Goal: Transaction & Acquisition: Obtain resource

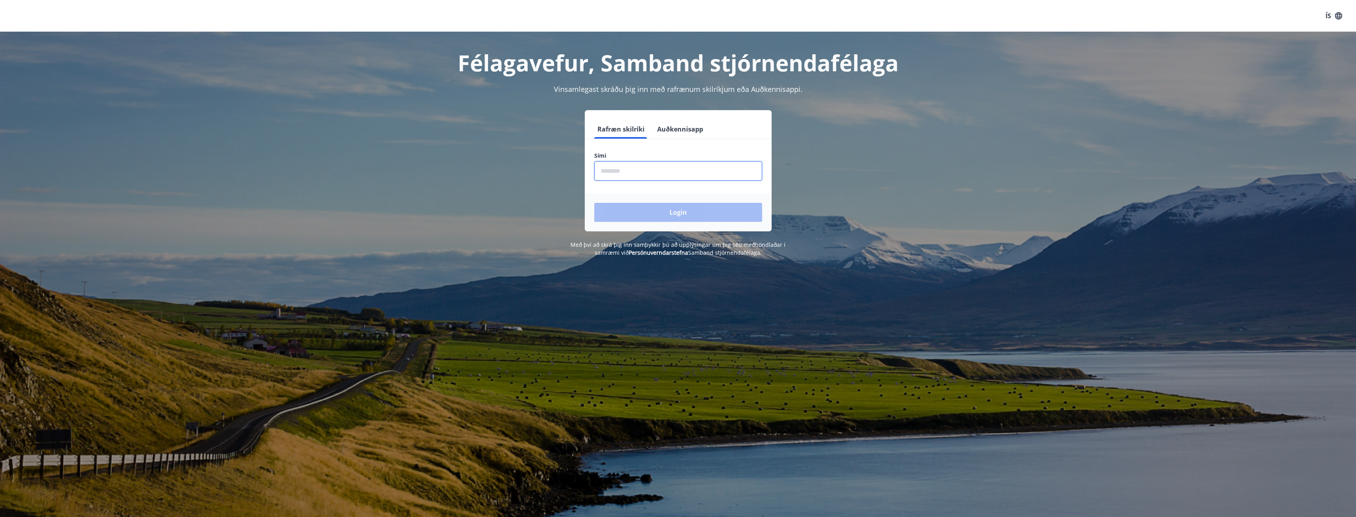
click at [680, 177] on input "phone" at bounding box center [678, 170] width 168 height 19
type input "********"
click at [594, 203] on button "Login" at bounding box center [678, 212] width 168 height 19
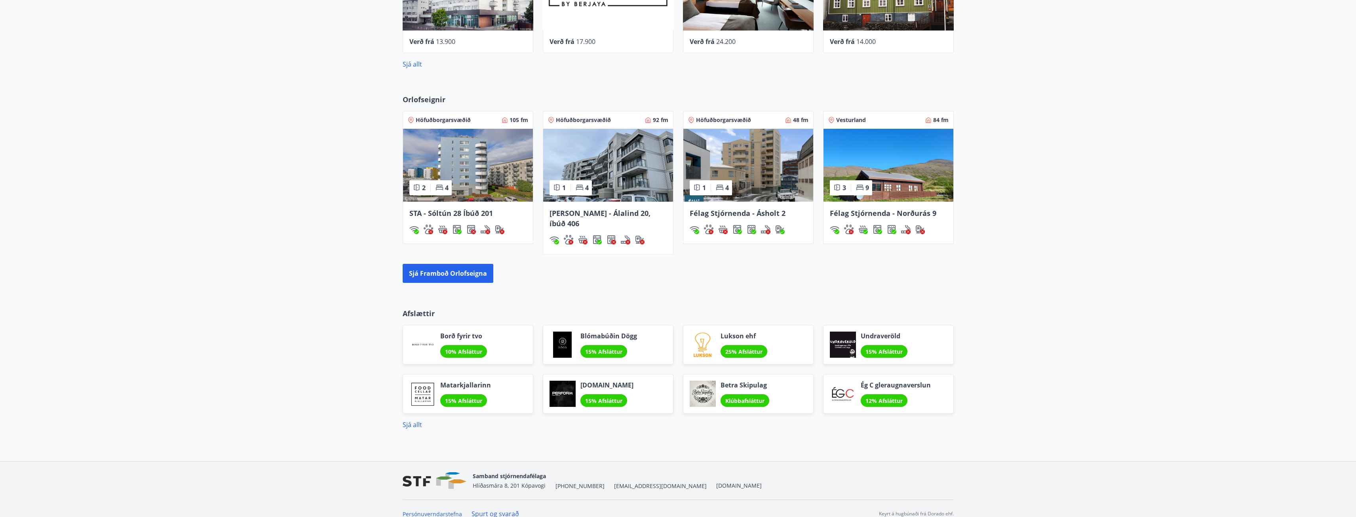
scroll to position [463, 0]
click at [467, 265] on button "Sjá framboð orlofseigna" at bounding box center [448, 272] width 91 height 19
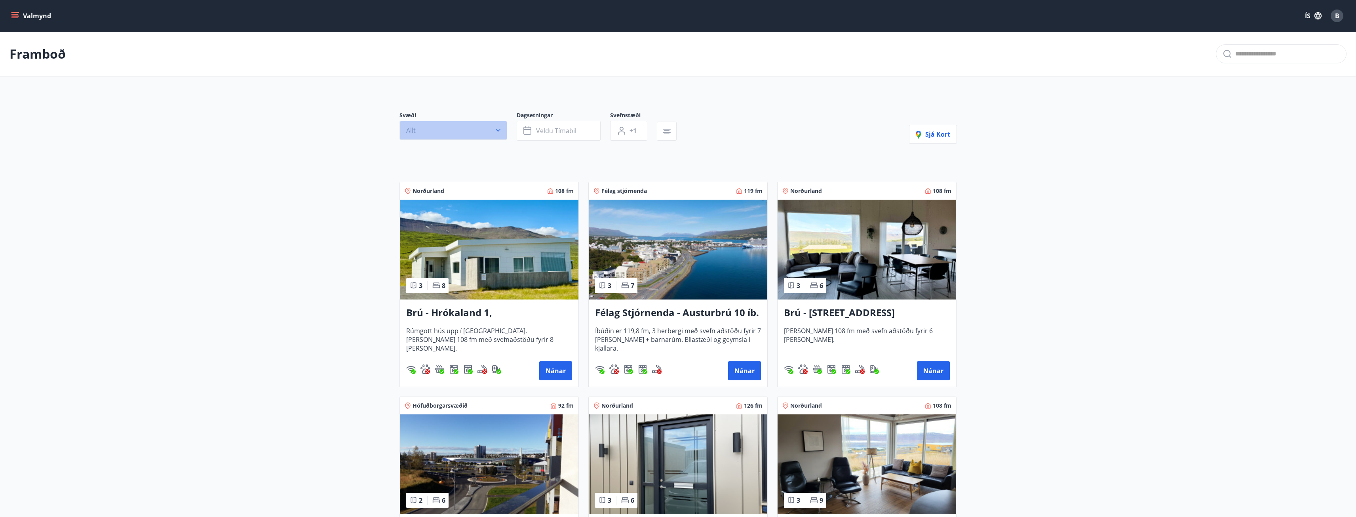
click at [504, 131] on button "Allt" at bounding box center [453, 130] width 108 height 19
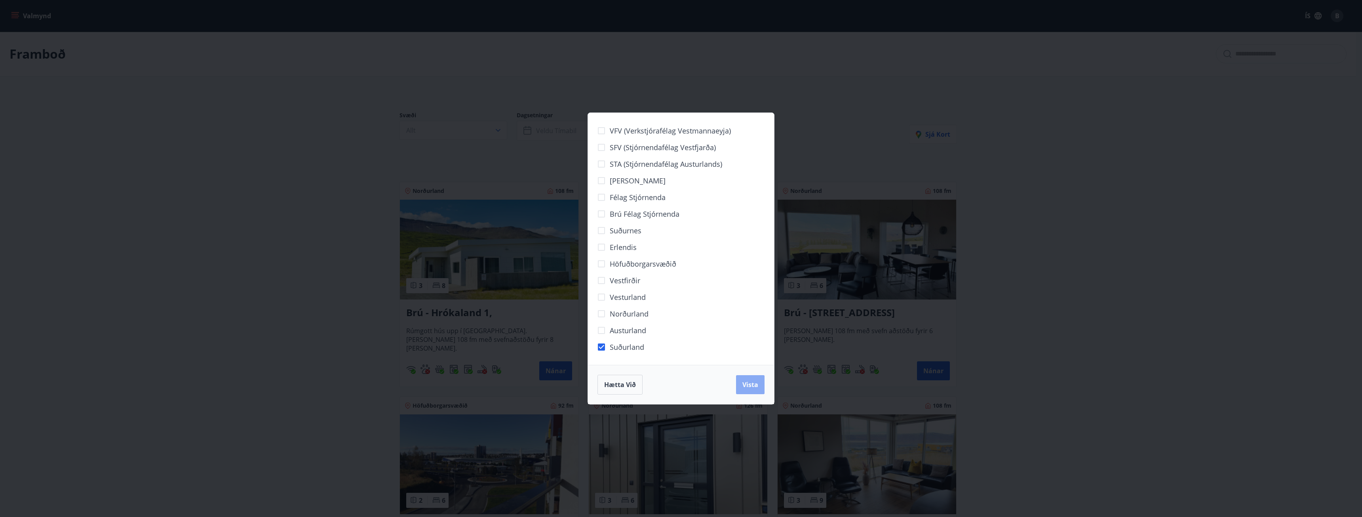
click at [748, 384] on span "Vista" at bounding box center [750, 384] width 16 height 9
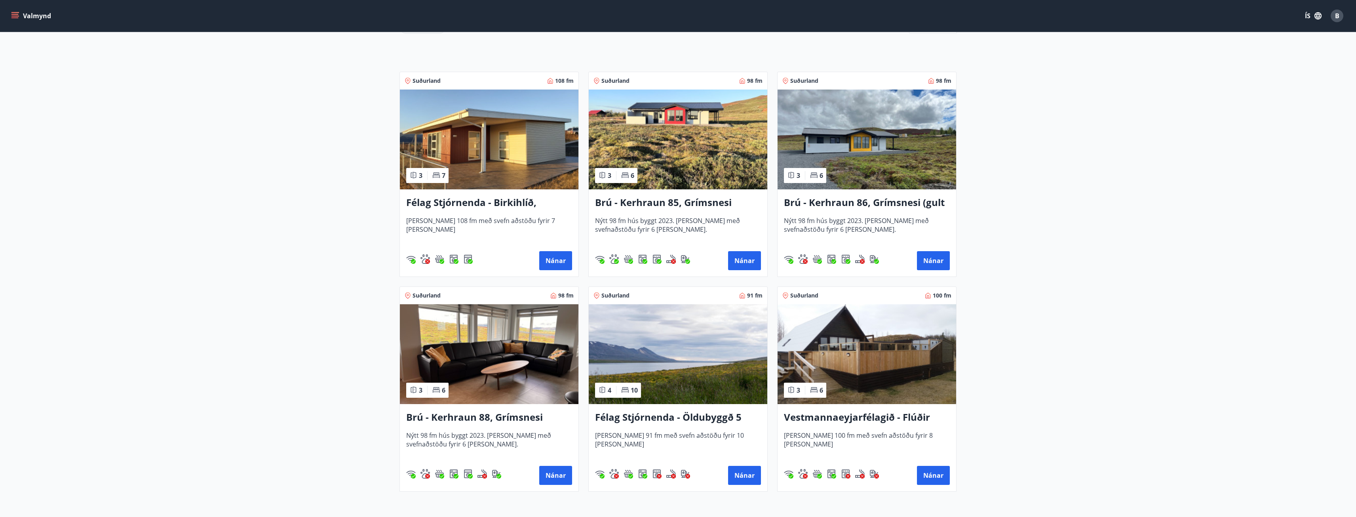
scroll to position [89, 0]
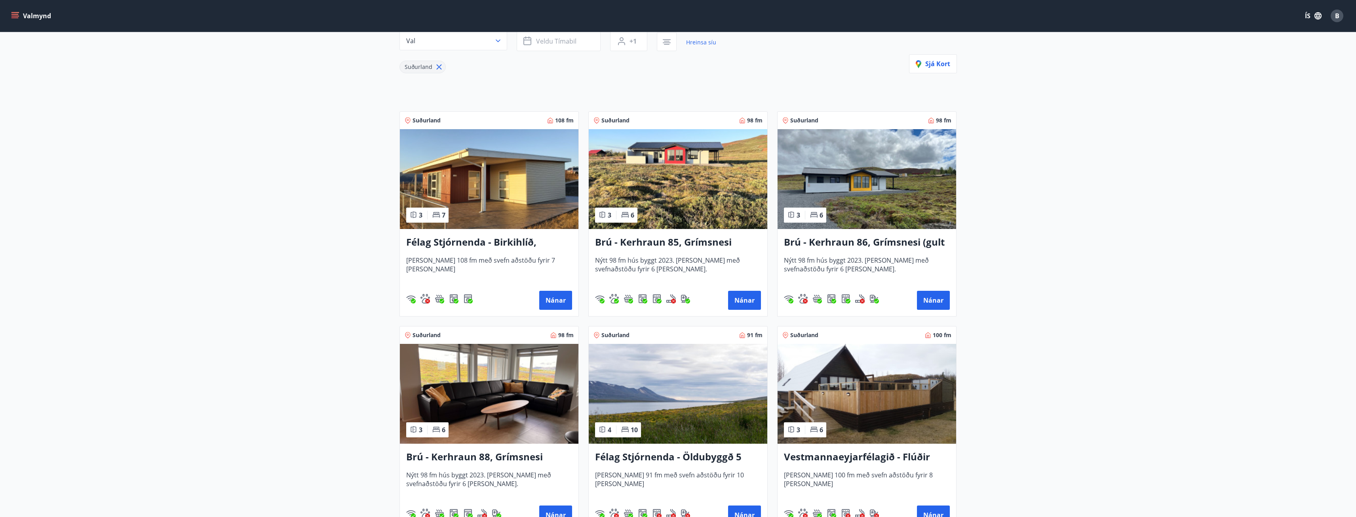
click at [673, 238] on h3 "Brú - Kerhraun 85, Grímsnesi (rautt hús) (gæludýr velkomin)" at bounding box center [678, 242] width 166 height 14
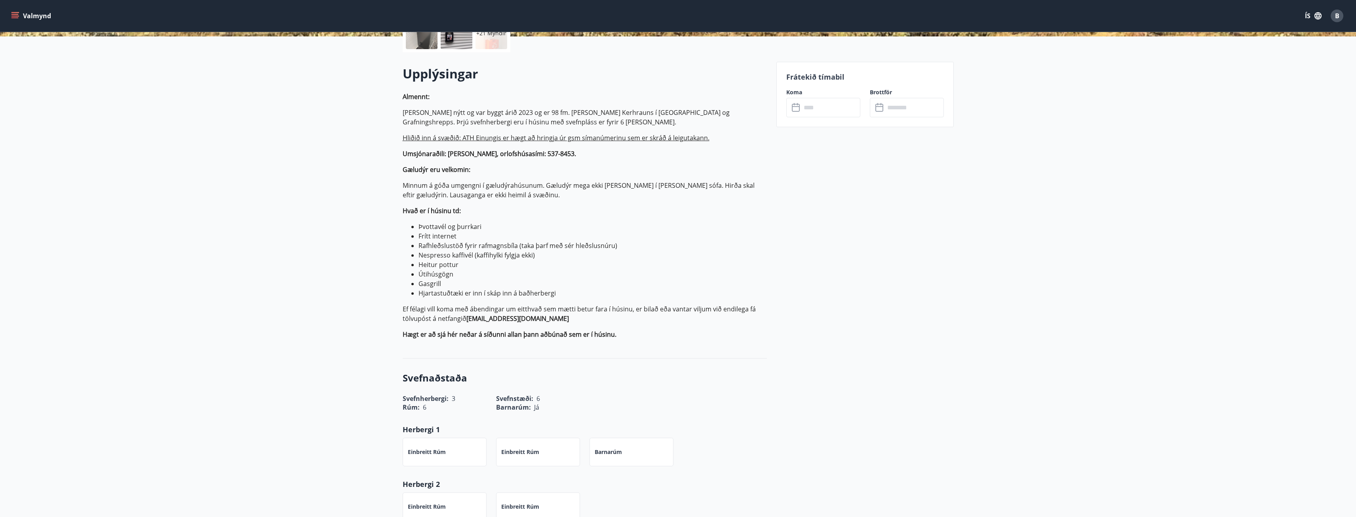
scroll to position [47, 0]
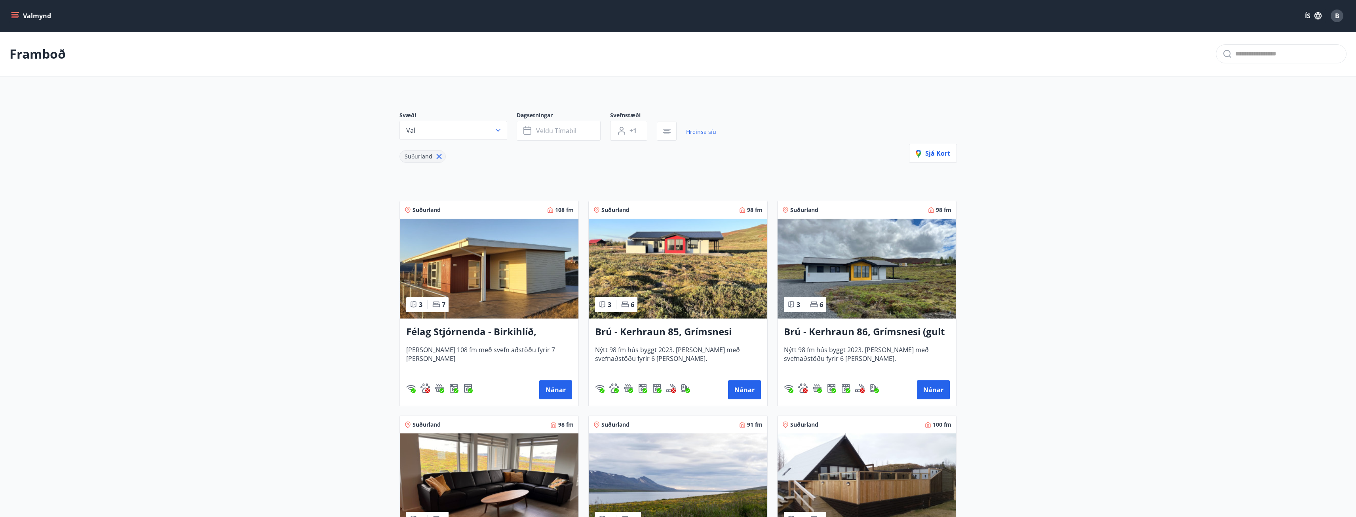
click at [460, 265] on img at bounding box center [489, 268] width 179 height 100
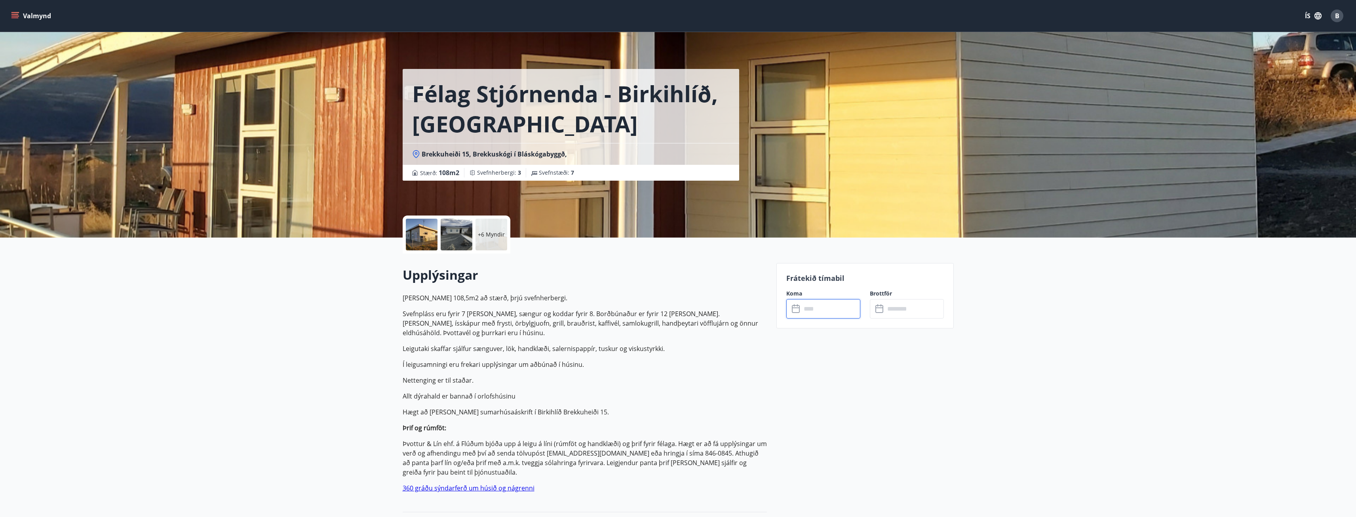
click at [822, 306] on input "text" at bounding box center [830, 308] width 59 height 19
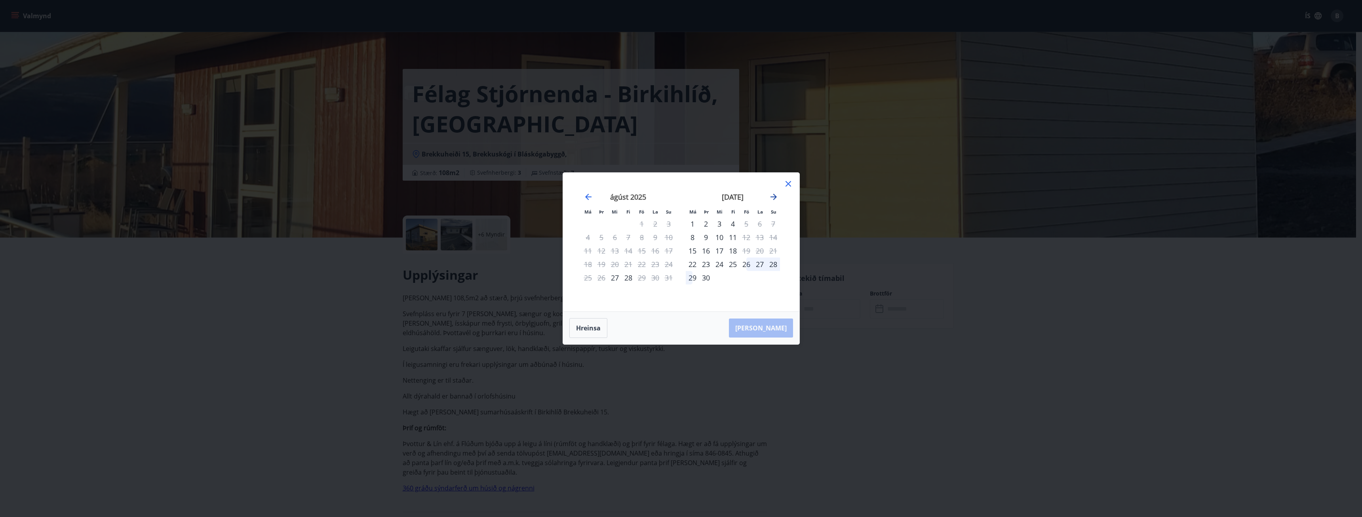
click at [776, 195] on icon "Move forward to switch to the next month." at bounding box center [773, 196] width 9 height 9
click at [790, 182] on icon at bounding box center [787, 183] width 9 height 9
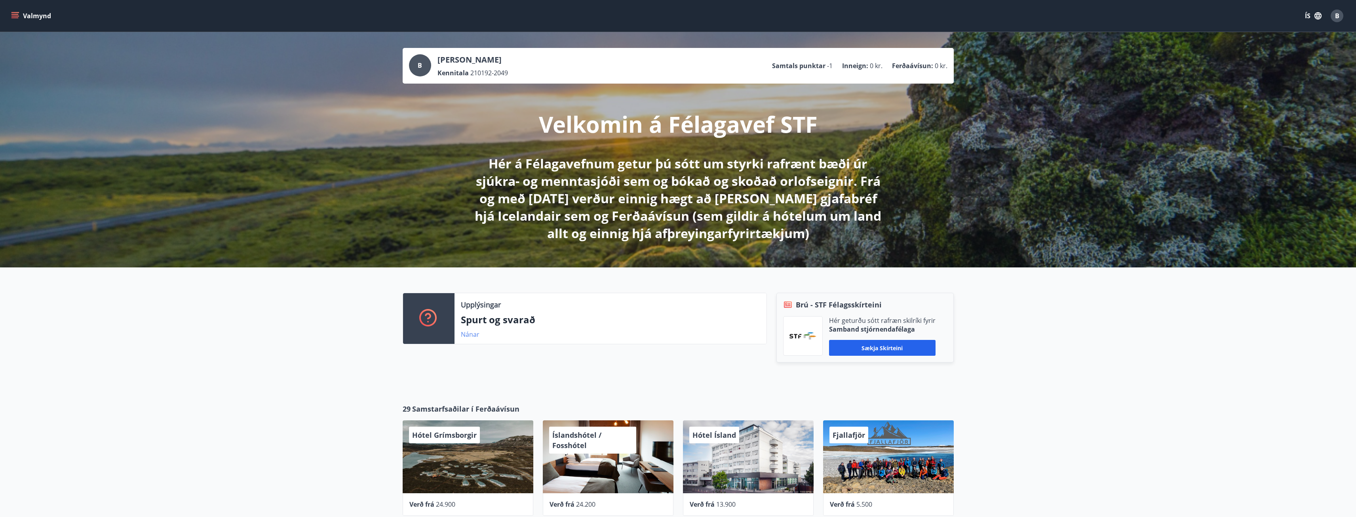
click at [467, 334] on link "Nánar" at bounding box center [470, 334] width 19 height 9
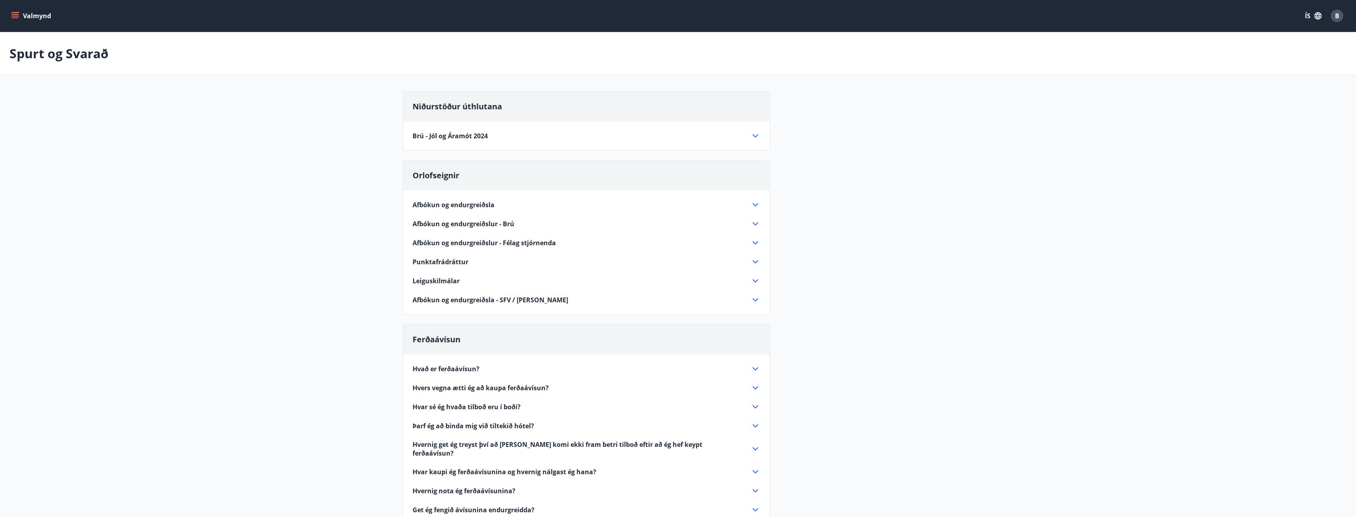
click at [463, 261] on span "Punktafrádráttur" at bounding box center [440, 261] width 56 height 9
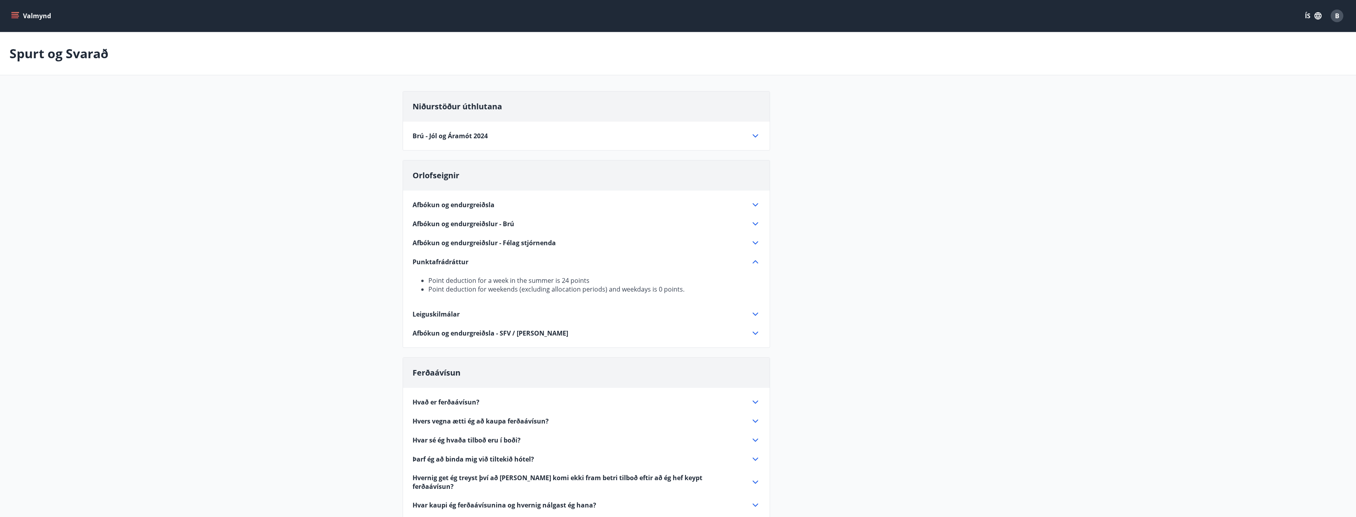
click at [754, 316] on icon at bounding box center [754, 313] width 9 height 9
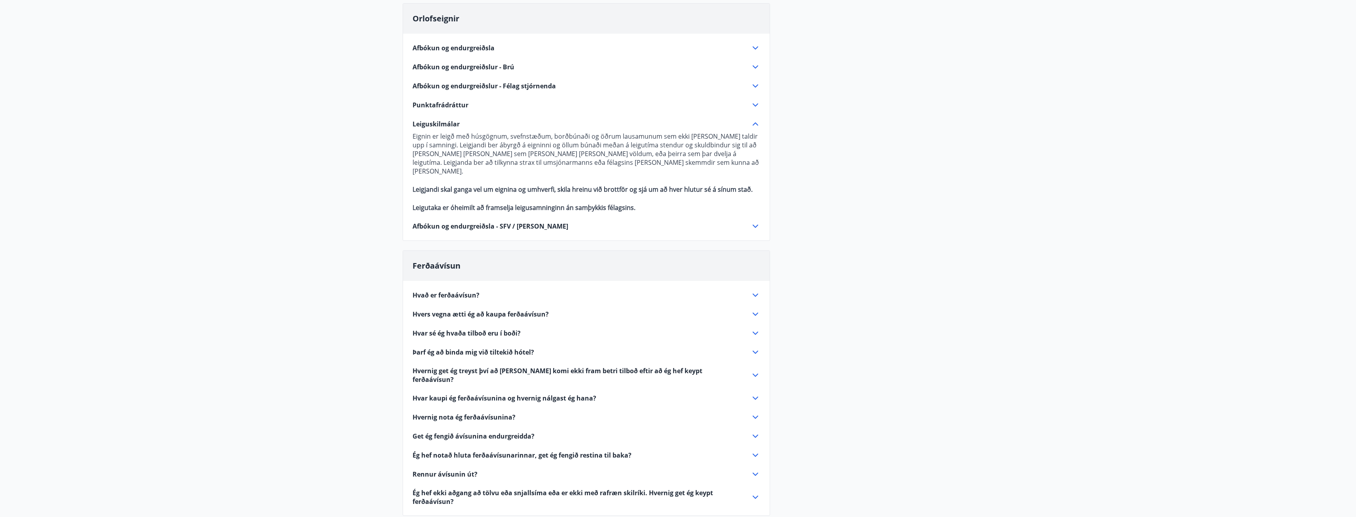
scroll to position [158, 0]
click at [629, 308] on div "Hvers vegna ætti ég að kaupa ferðaávísun?" at bounding box center [581, 312] width 338 height 9
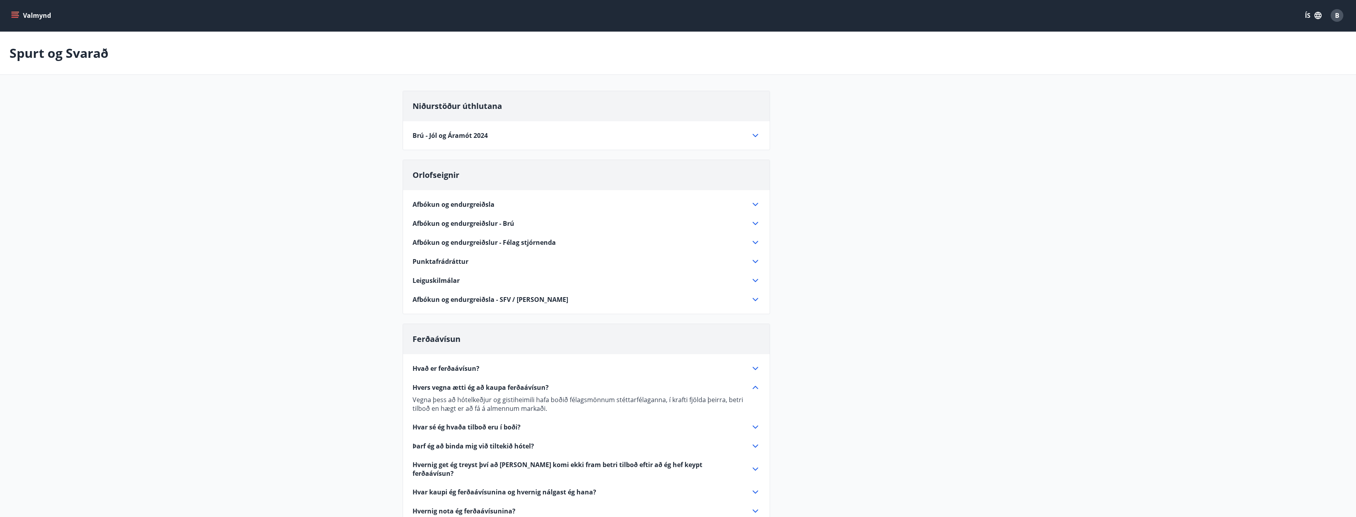
scroll to position [0, 0]
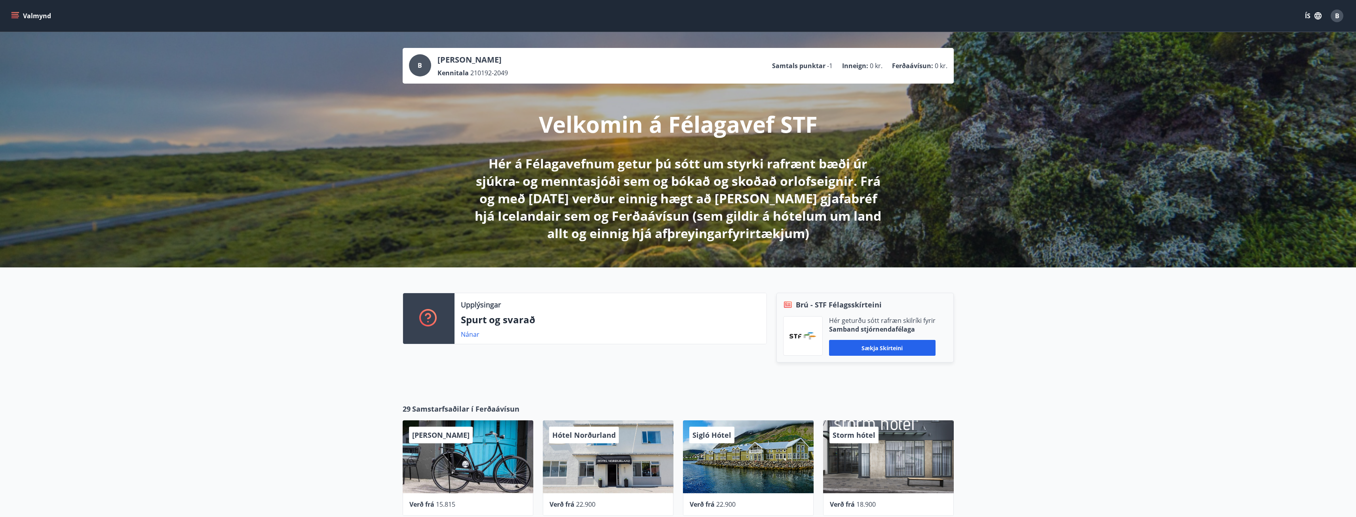
click at [423, 66] on div "B" at bounding box center [420, 65] width 22 height 22
click at [1338, 15] on span "B" at bounding box center [1337, 15] width 4 height 9
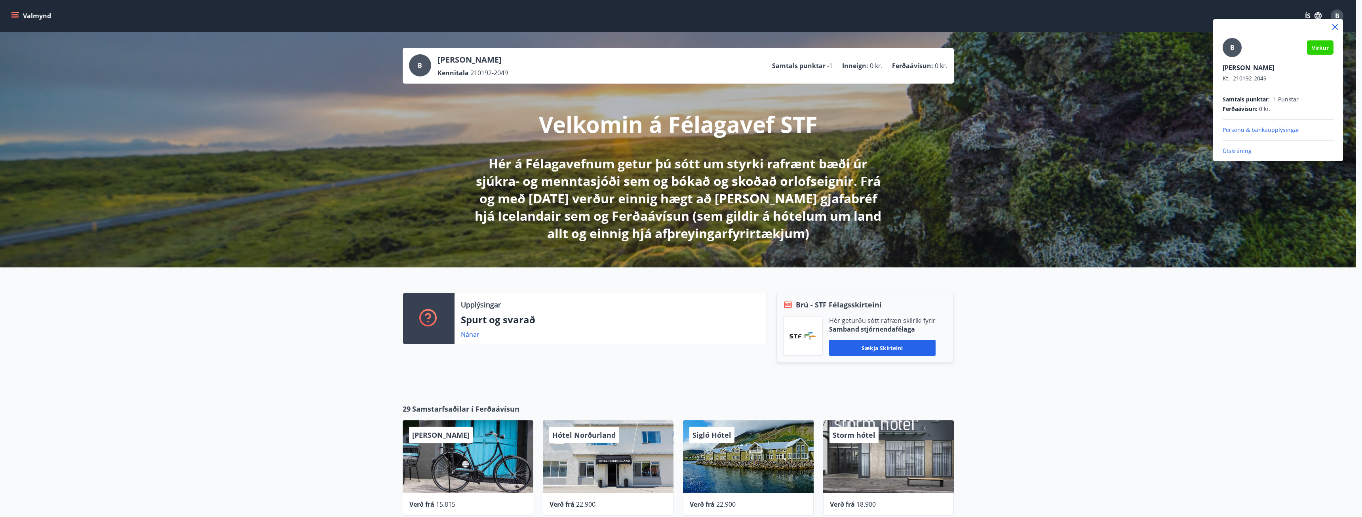
click at [1076, 89] on div at bounding box center [681, 258] width 1362 height 517
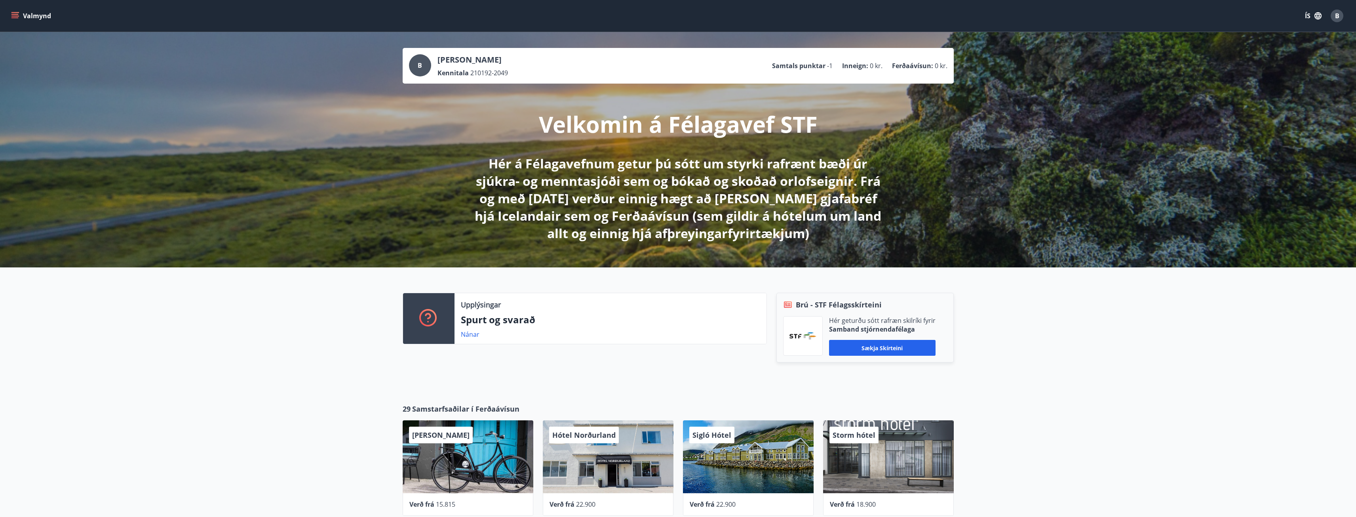
click at [17, 14] on icon "menu" at bounding box center [14, 14] width 7 height 1
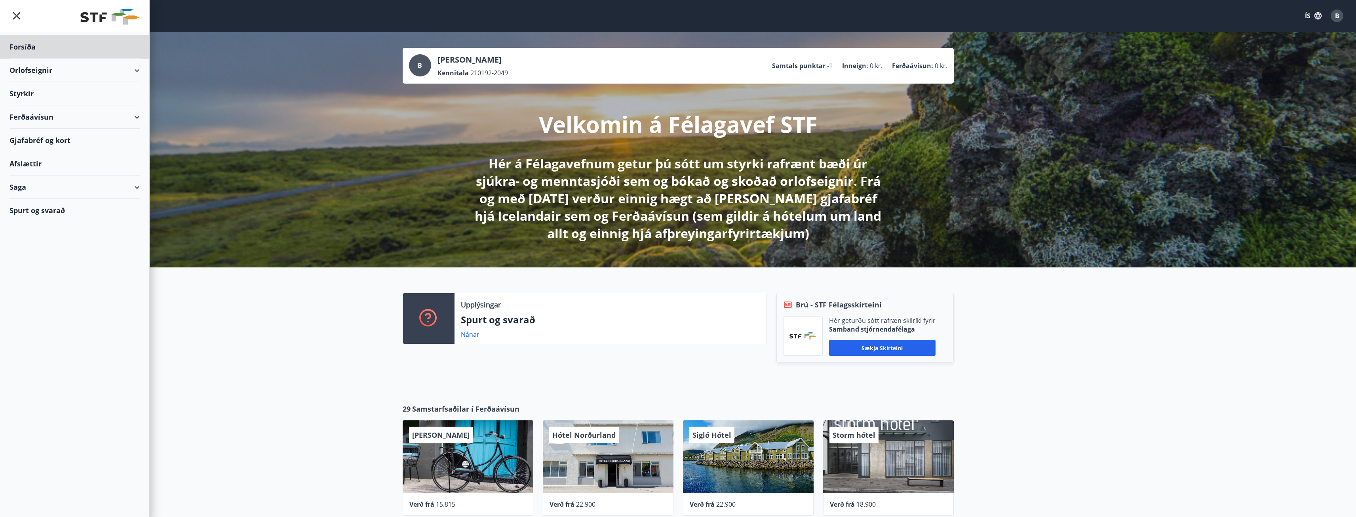
click at [22, 59] on div "Styrkir" at bounding box center [74, 46] width 130 height 23
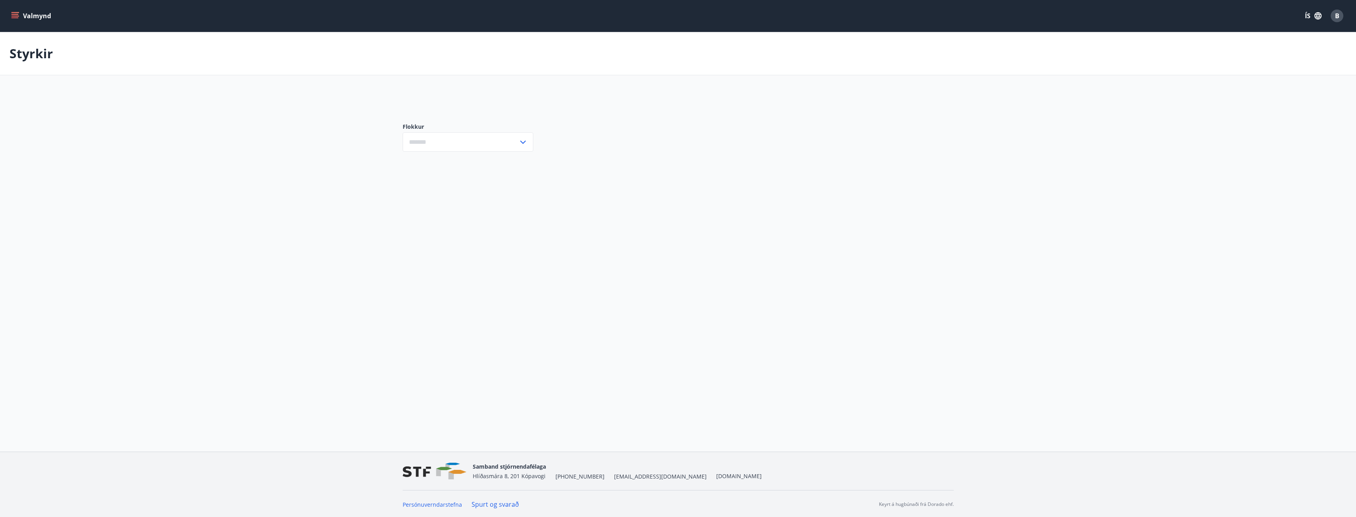
type input "***"
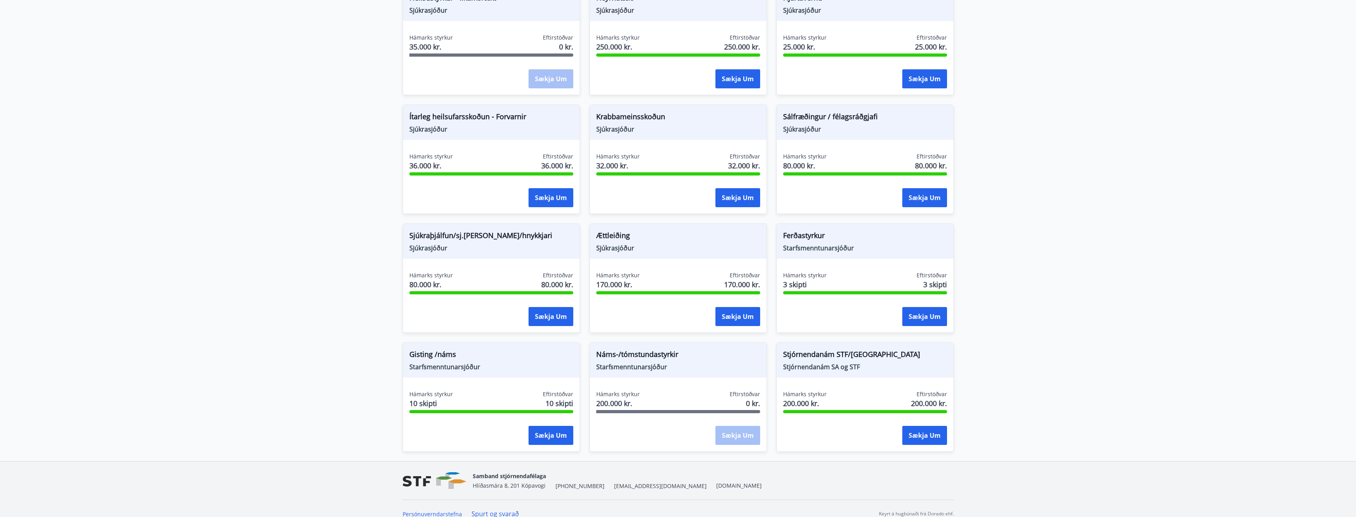
scroll to position [471, 0]
